Goal: Task Accomplishment & Management: Manage account settings

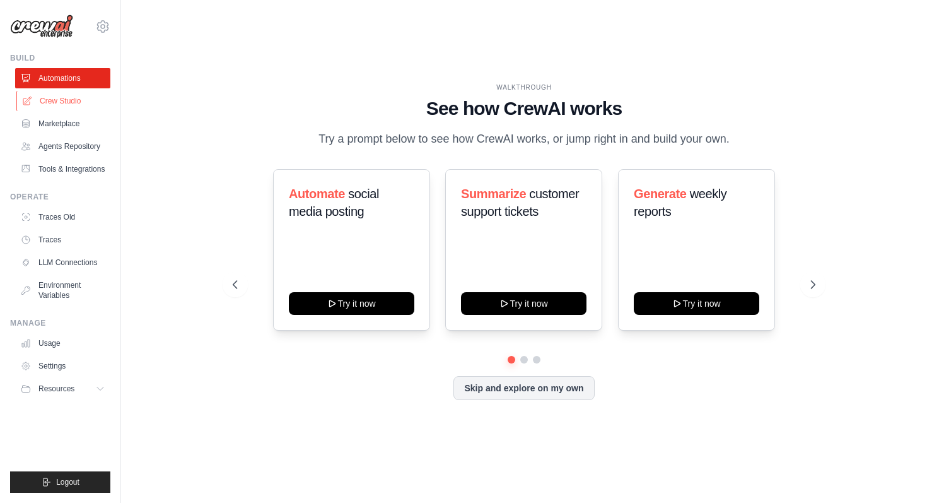
click at [68, 96] on link "Crew Studio" at bounding box center [63, 101] width 95 height 20
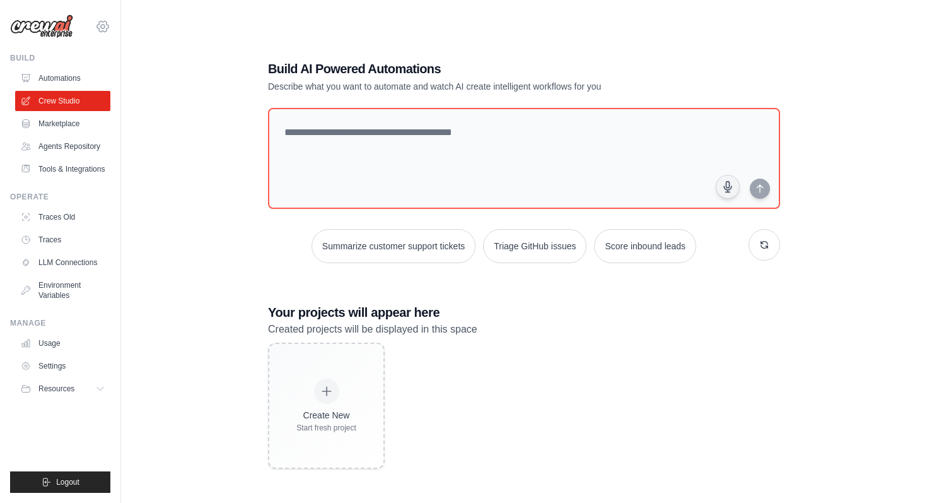
click at [105, 25] on icon at bounding box center [102, 26] width 15 height 15
click at [180, 175] on div "Build AI Powered Automations Describe what you want to automate and watch AI cr…" at bounding box center [524, 264] width 766 height 503
click at [79, 363] on link "Settings" at bounding box center [63, 366] width 95 height 20
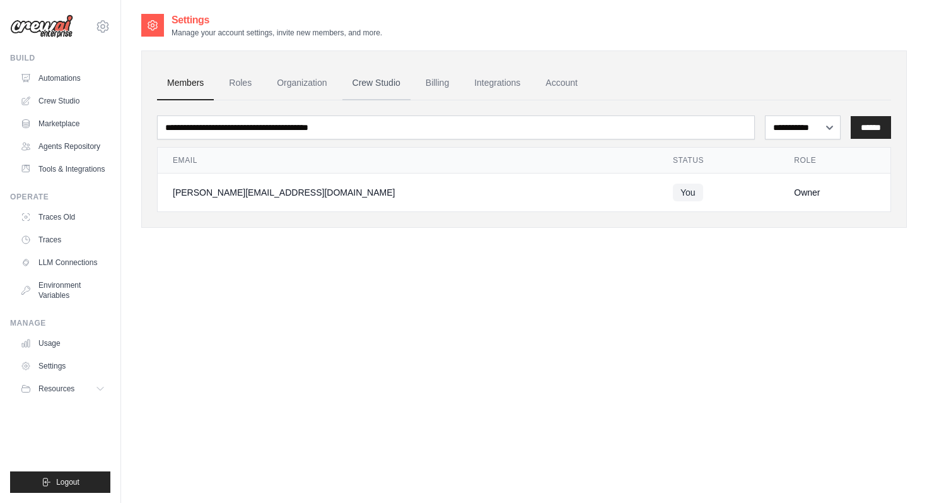
click at [385, 84] on link "Crew Studio" at bounding box center [377, 83] width 68 height 34
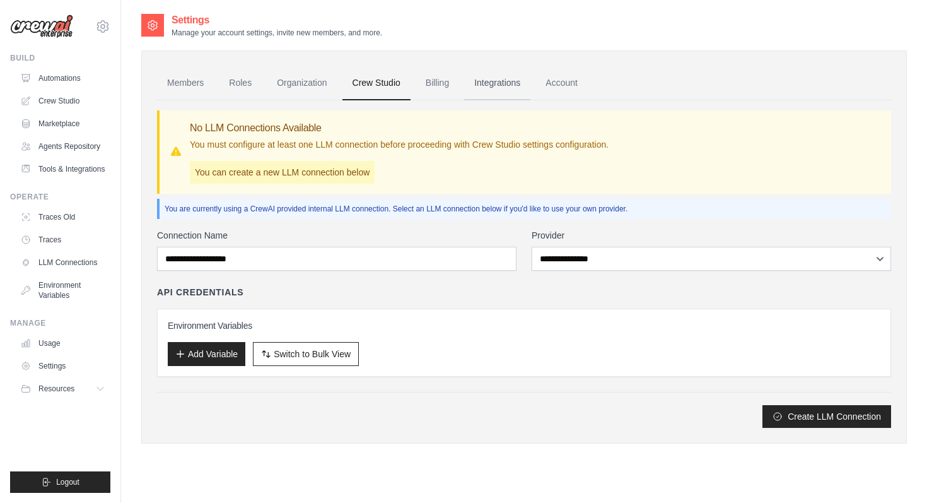
click at [485, 83] on link "Integrations" at bounding box center [497, 83] width 66 height 34
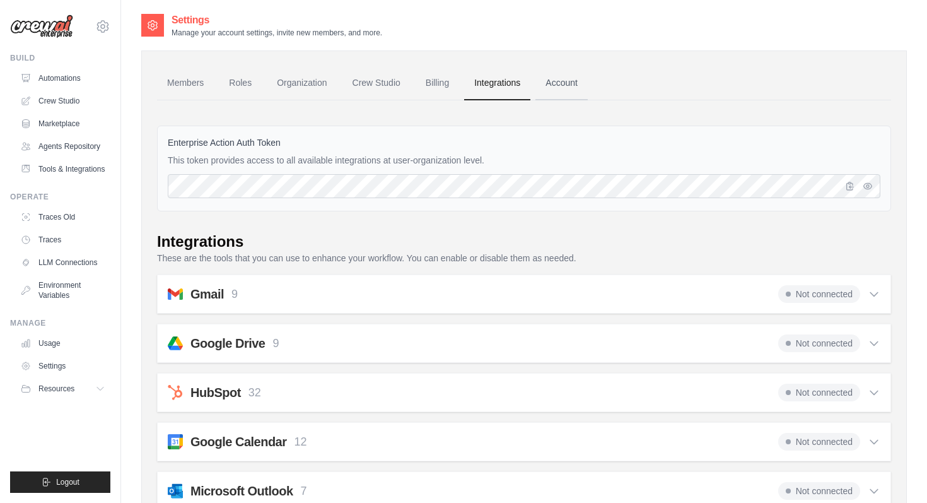
click at [568, 86] on link "Account" at bounding box center [562, 83] width 52 height 34
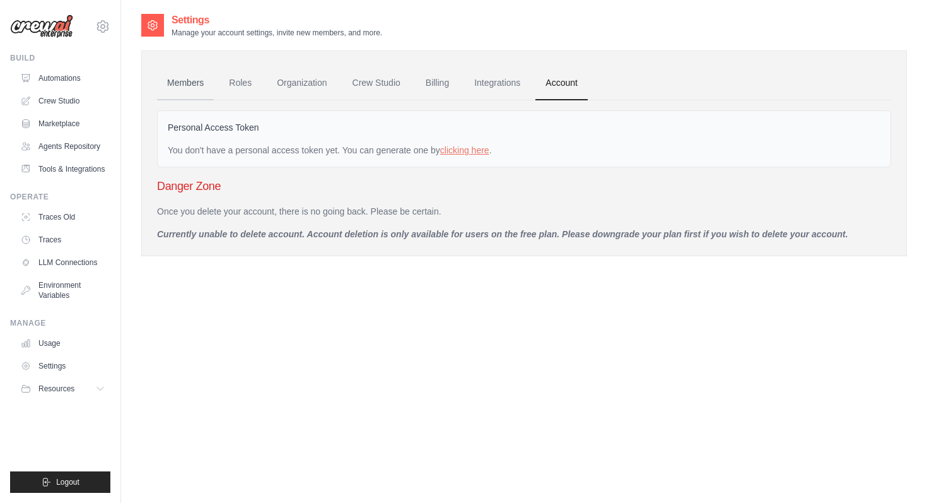
click at [192, 88] on link "Members" at bounding box center [185, 83] width 57 height 34
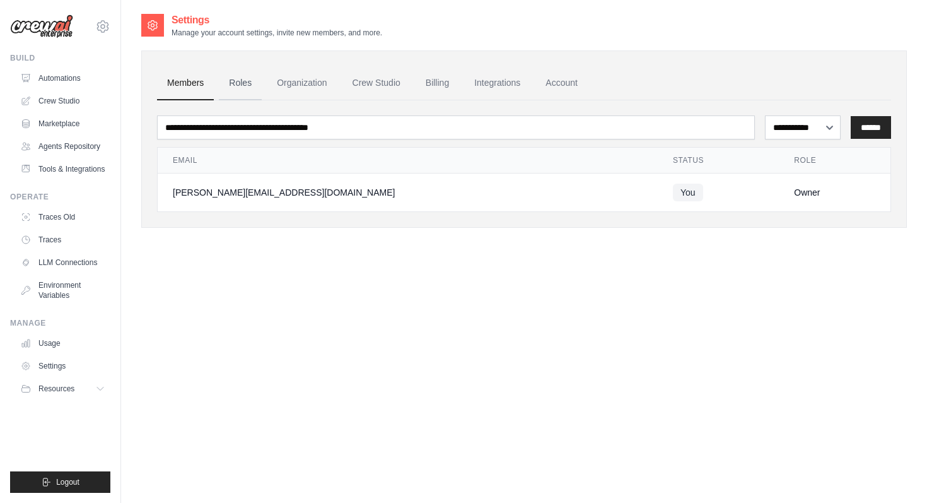
click at [250, 85] on link "Roles" at bounding box center [240, 83] width 43 height 34
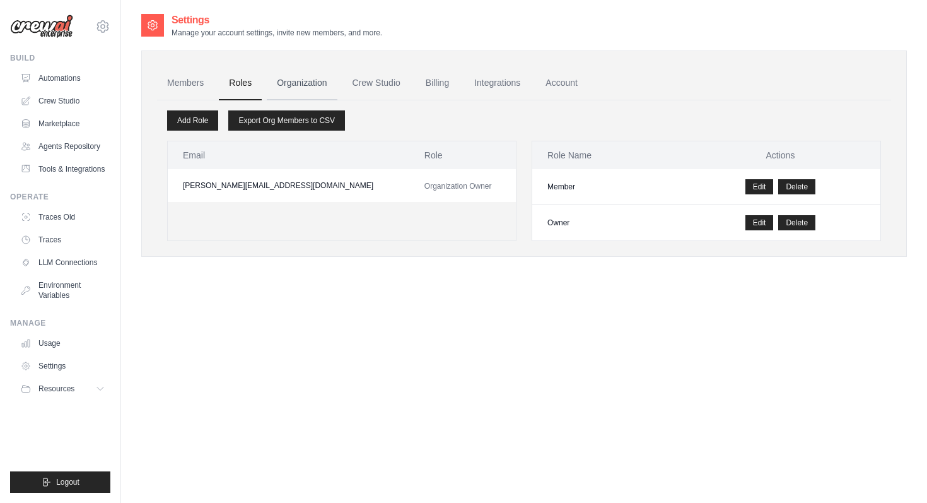
click at [312, 80] on link "Organization" at bounding box center [302, 83] width 70 height 34
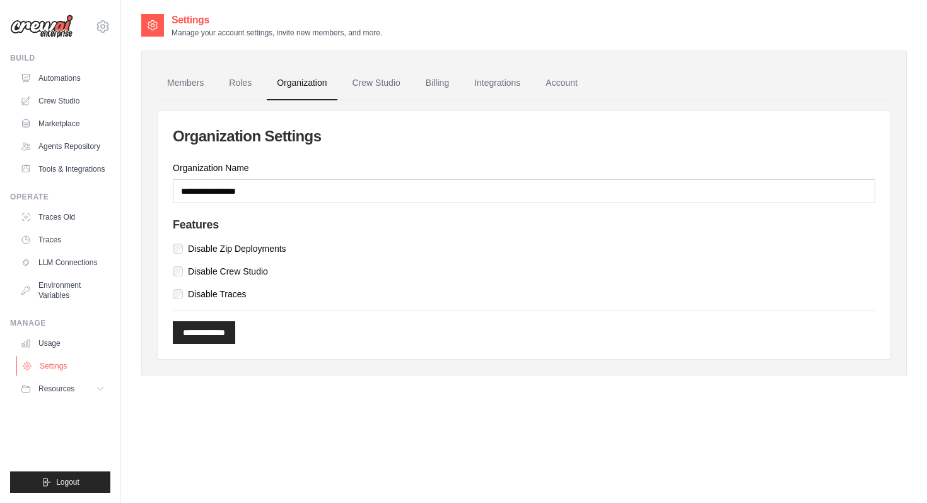
click at [68, 366] on link "Settings" at bounding box center [63, 366] width 95 height 20
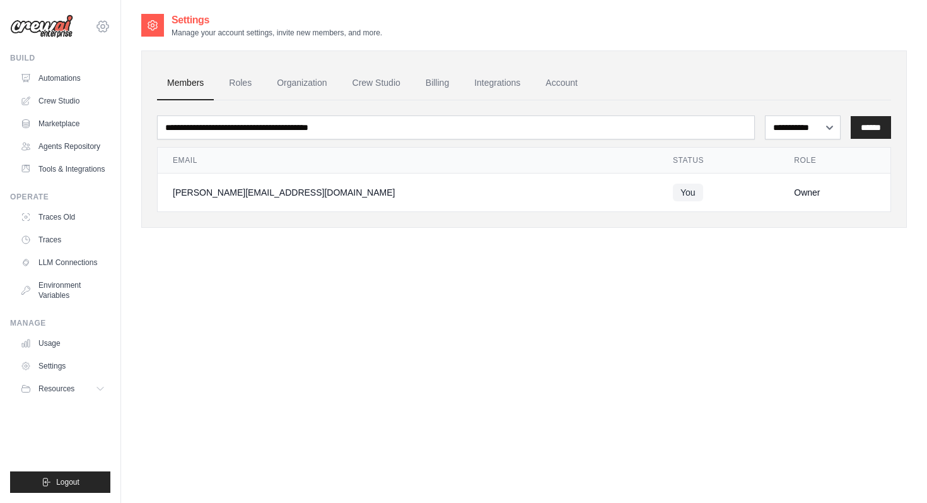
click at [102, 25] on icon at bounding box center [103, 27] width 4 height 4
click at [126, 76] on span "Settings" at bounding box center [157, 78] width 100 height 13
click at [57, 291] on link "Environment Variables" at bounding box center [63, 290] width 95 height 30
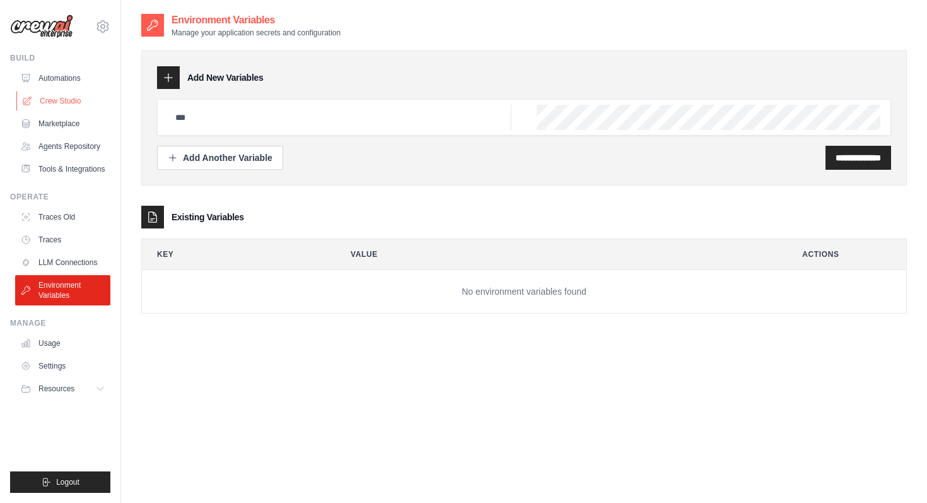
click at [76, 98] on link "Crew Studio" at bounding box center [63, 101] width 95 height 20
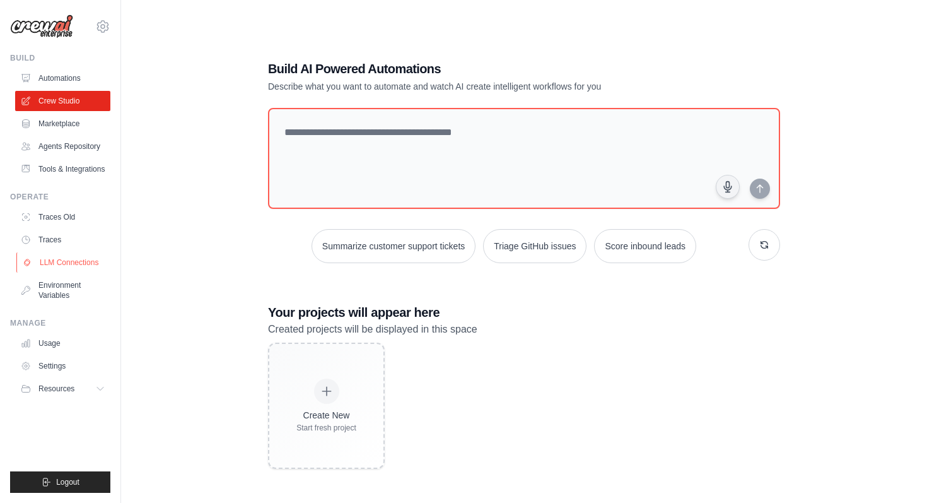
click at [78, 258] on link "LLM Connections" at bounding box center [63, 262] width 95 height 20
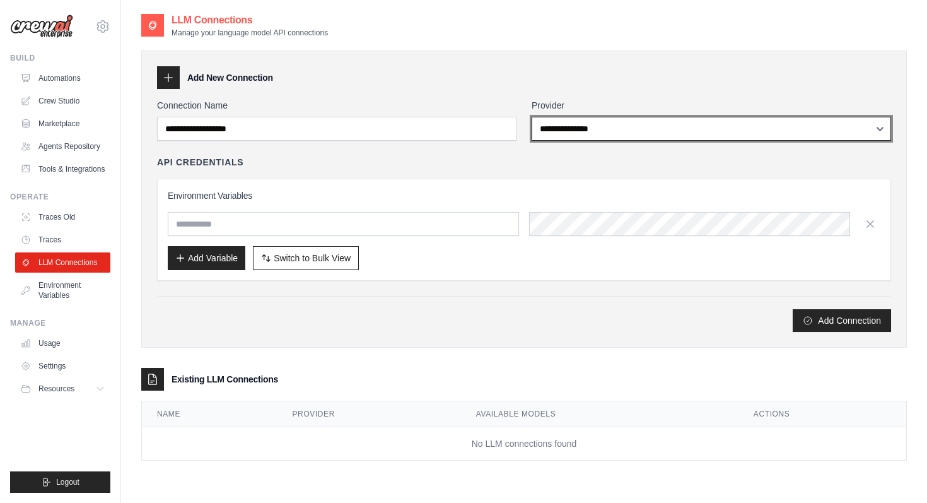
click at [628, 124] on select "**********" at bounding box center [712, 129] width 360 height 24
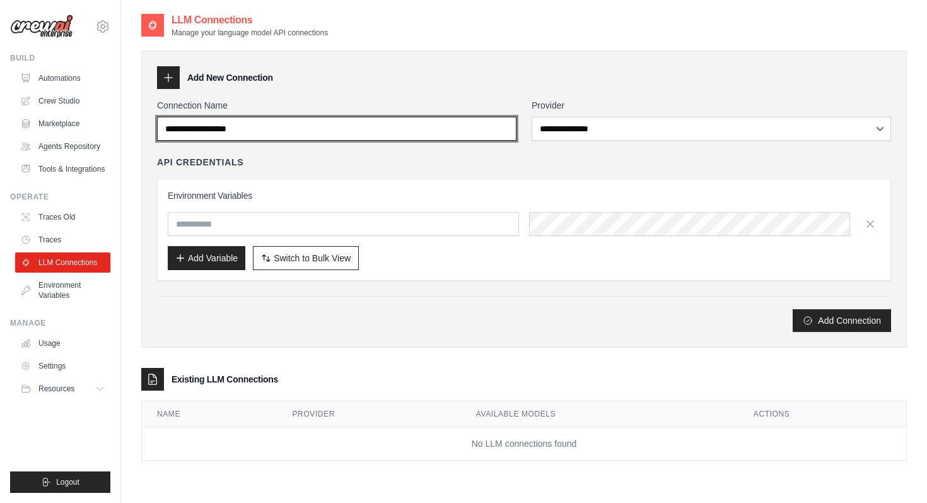
click at [483, 127] on input "Connection Name" at bounding box center [337, 129] width 360 height 24
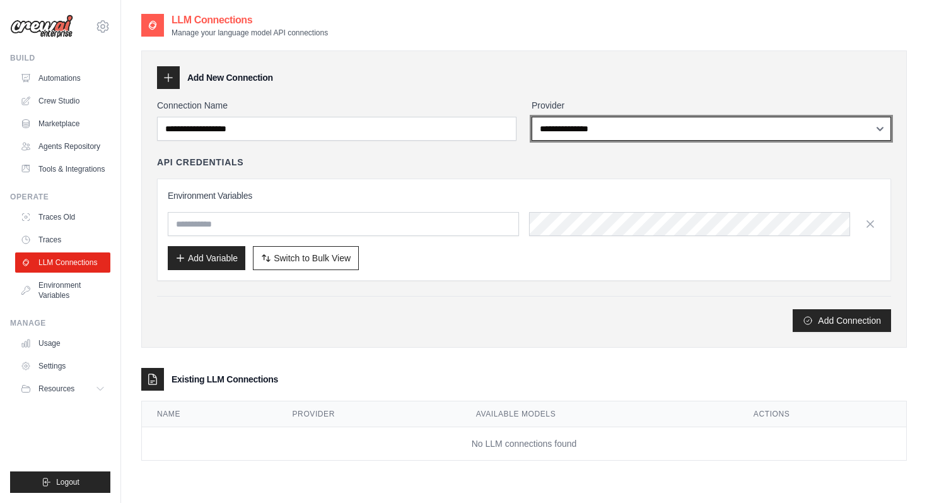
click at [625, 127] on select "**********" at bounding box center [712, 129] width 360 height 24
click at [714, 127] on select "**********" at bounding box center [712, 129] width 360 height 24
click at [666, 131] on select "**********" at bounding box center [712, 129] width 360 height 24
